Goal: Check status: Check status

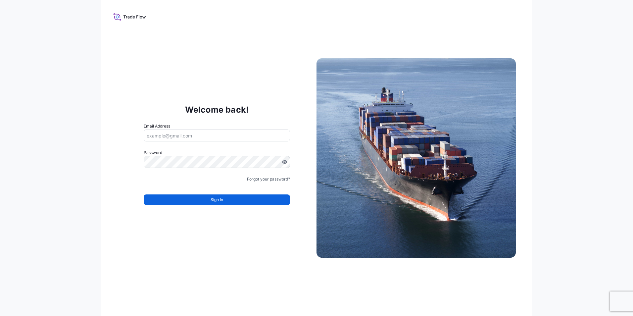
click at [177, 136] on input "Email Address" at bounding box center [217, 135] width 146 height 12
type input "[PERSON_NAME][EMAIL_ADDRESS][PERSON_NAME][DOMAIN_NAME]"
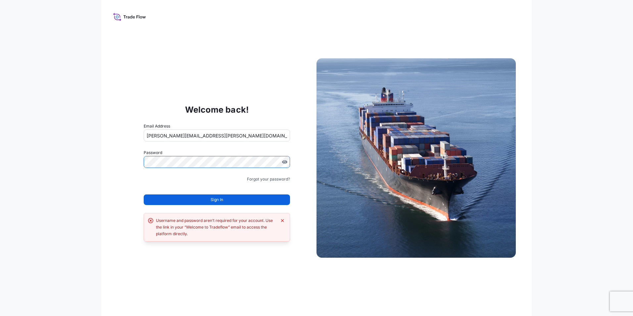
click at [45, 153] on div "Welcome back! Email Address charmaine.cooke@seaboardtrade.com Password Must inc…" at bounding box center [316, 158] width 633 height 316
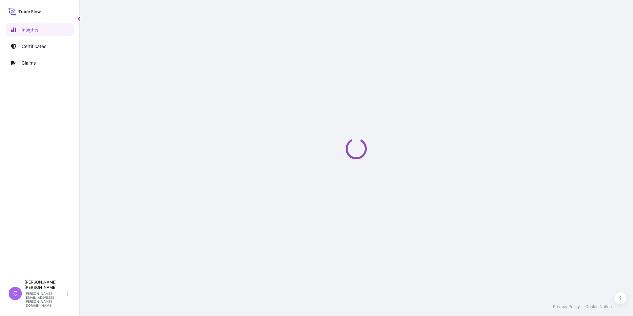
select select "2025"
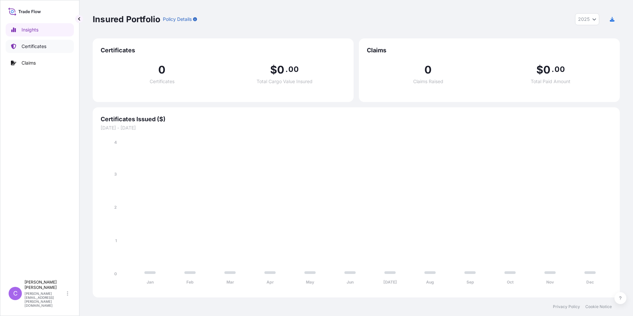
click at [47, 45] on link "Certificates" at bounding box center [40, 46] width 68 height 13
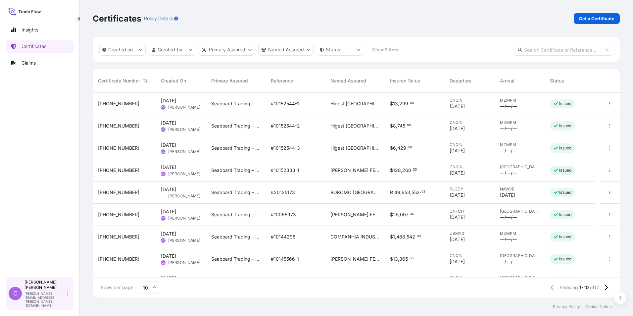
click at [65, 302] on p "charmaine.cooke@seaboardtrade.com" at bounding box center [44, 299] width 41 height 16
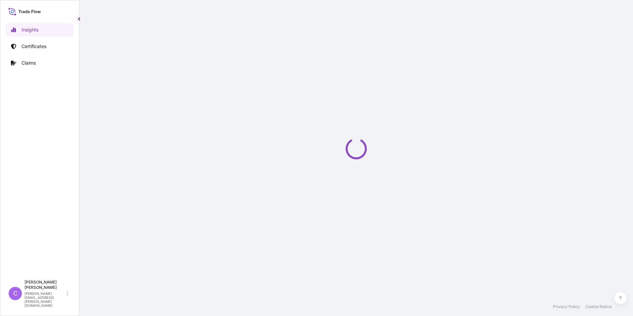
select select "2025"
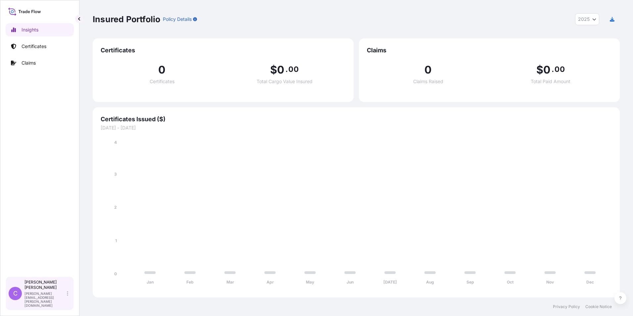
click at [65, 301] on div "Charmaine Cooke charmaine.cooke@seaboardtrade.com" at bounding box center [47, 293] width 46 height 28
